Goal: Find specific page/section: Find specific page/section

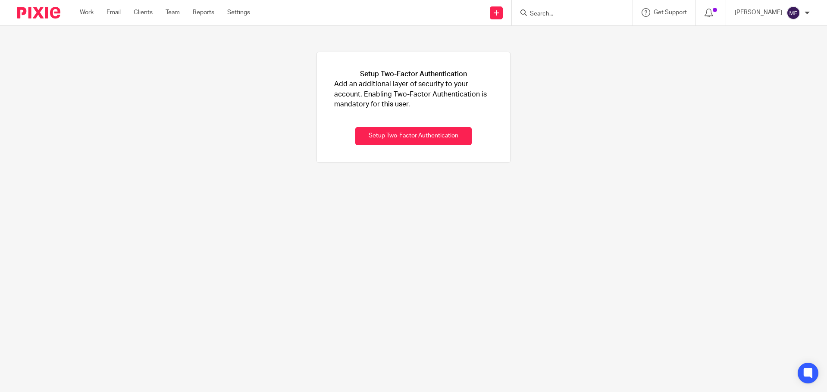
click at [564, 15] on input "Search" at bounding box center [568, 14] width 78 height 8
type input "team"
click at [573, 34] on link at bounding box center [591, 37] width 128 height 20
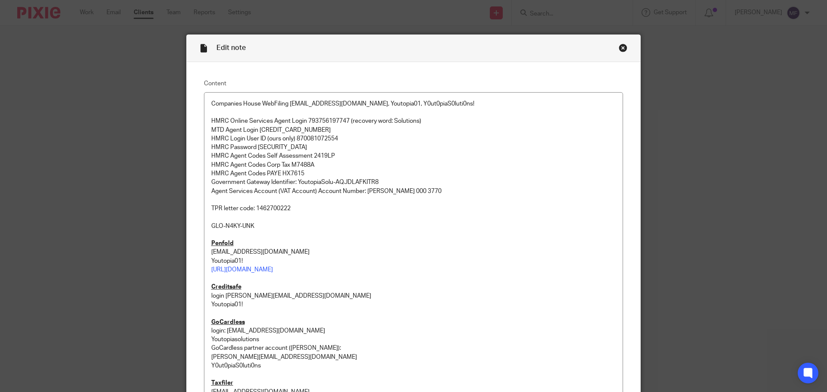
scroll to position [474, 0]
